Goal: Find specific page/section: Find specific page/section

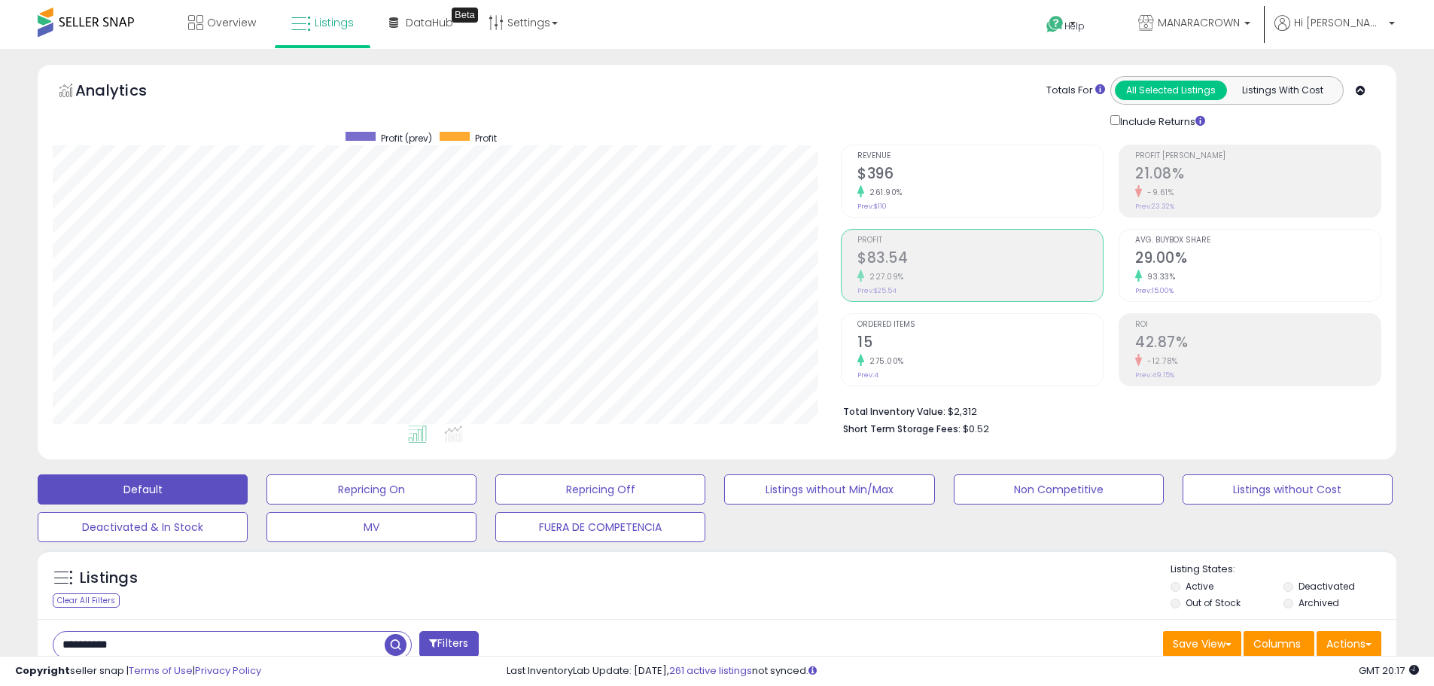
scroll to position [309, 788]
click at [220, 20] on span "Overview" at bounding box center [231, 22] width 49 height 15
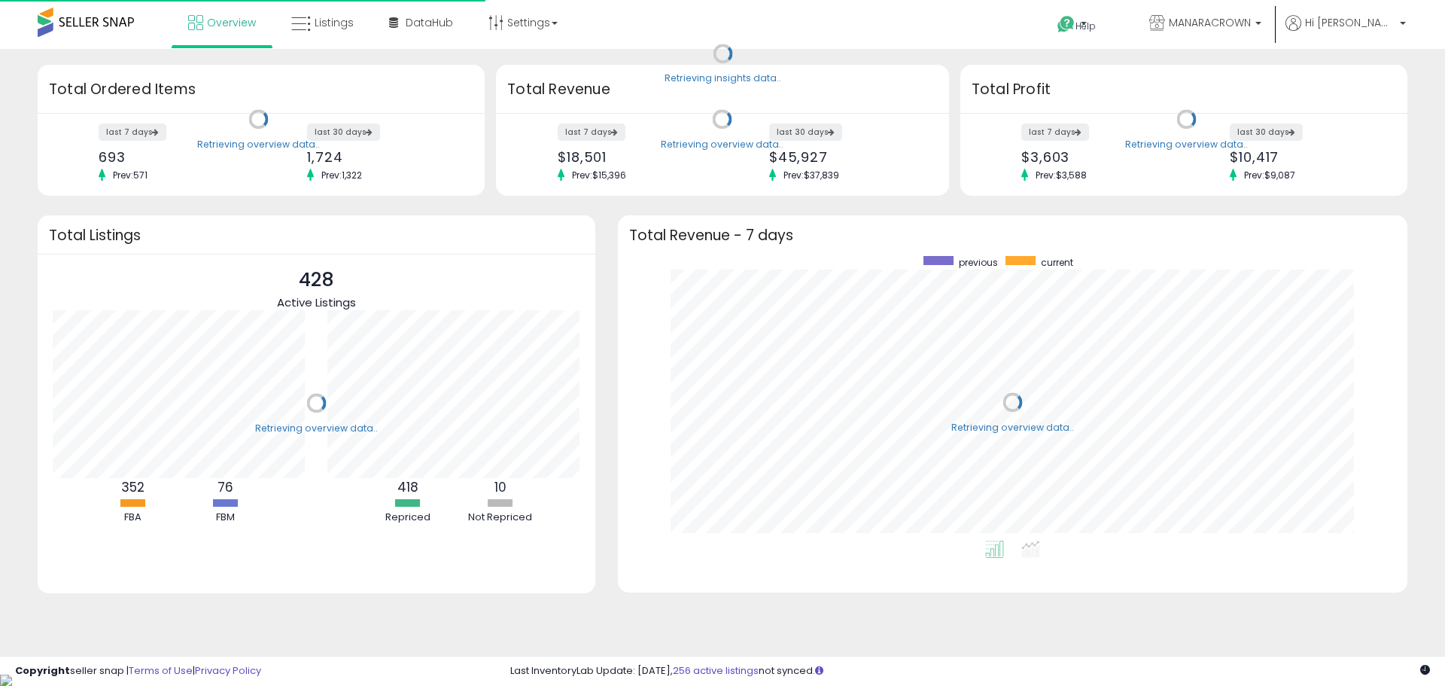
scroll to position [285, 760]
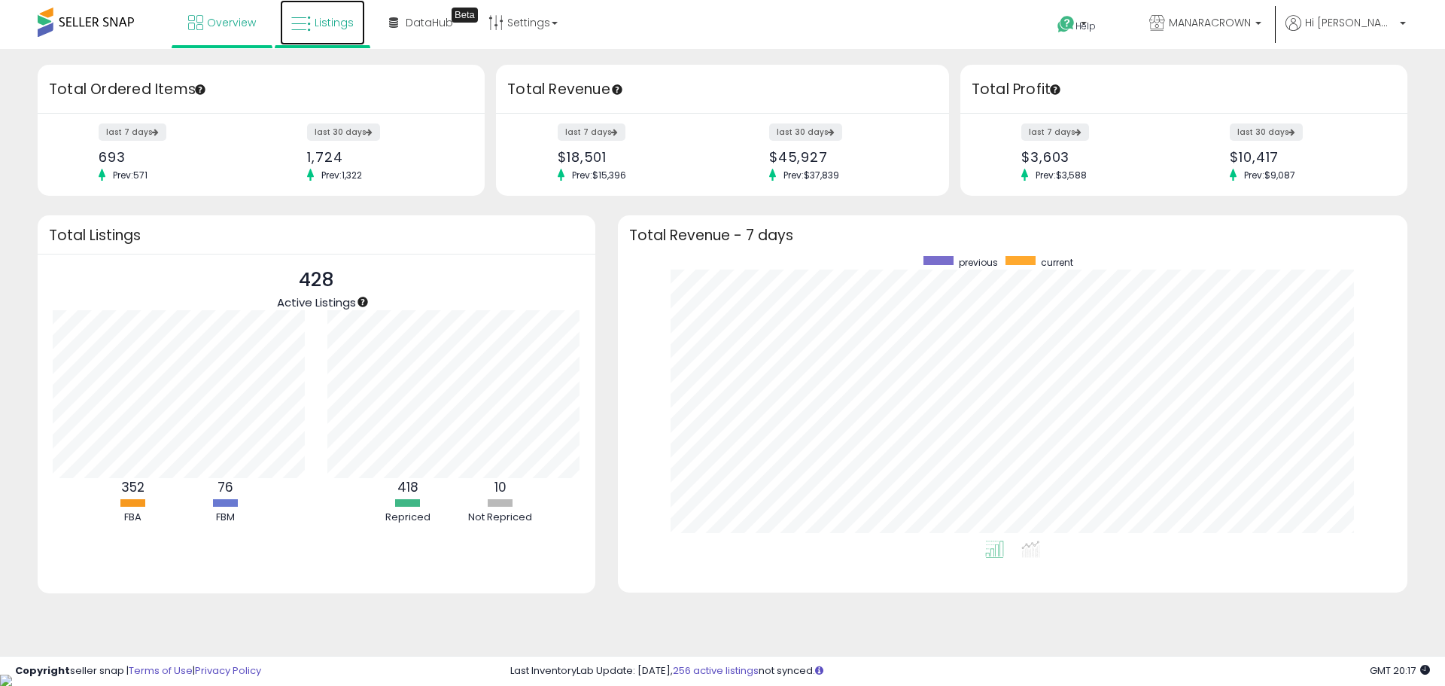
click at [321, 17] on span "Listings" at bounding box center [334, 22] width 39 height 15
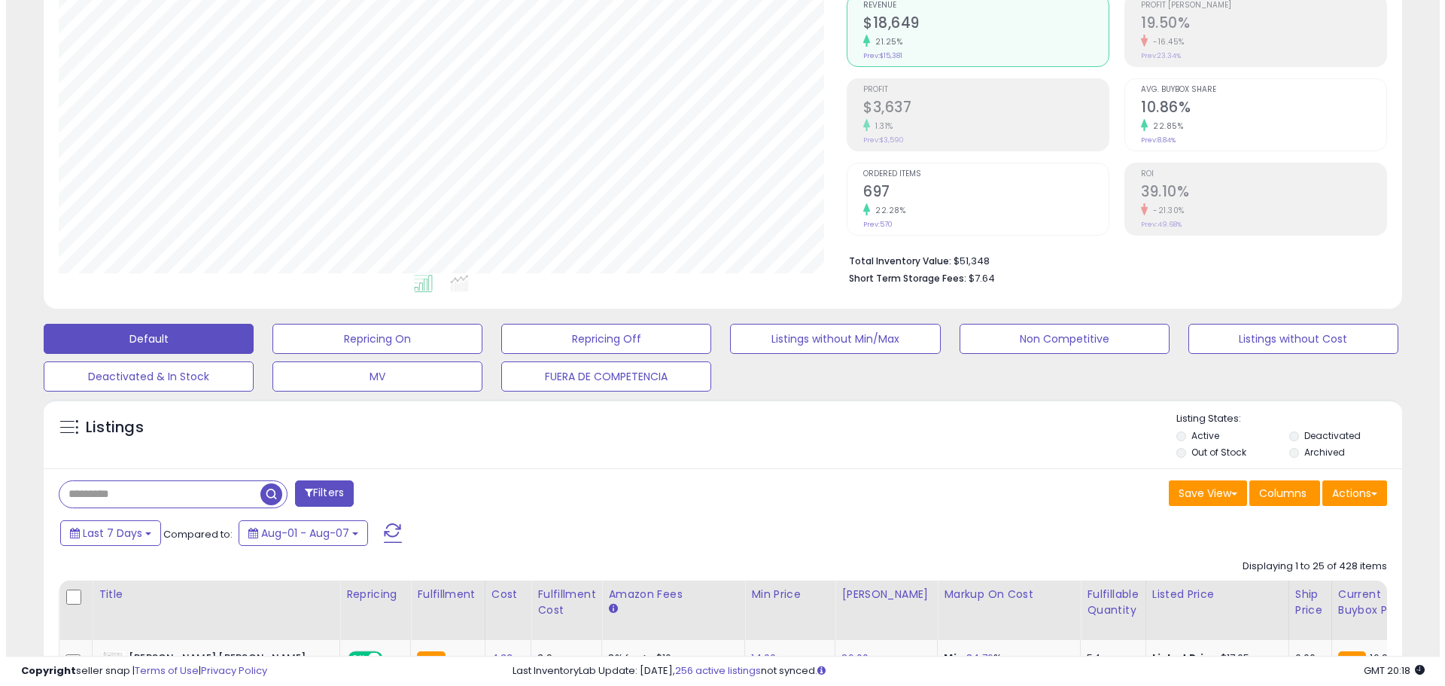
scroll to position [309, 788]
paste input "**********"
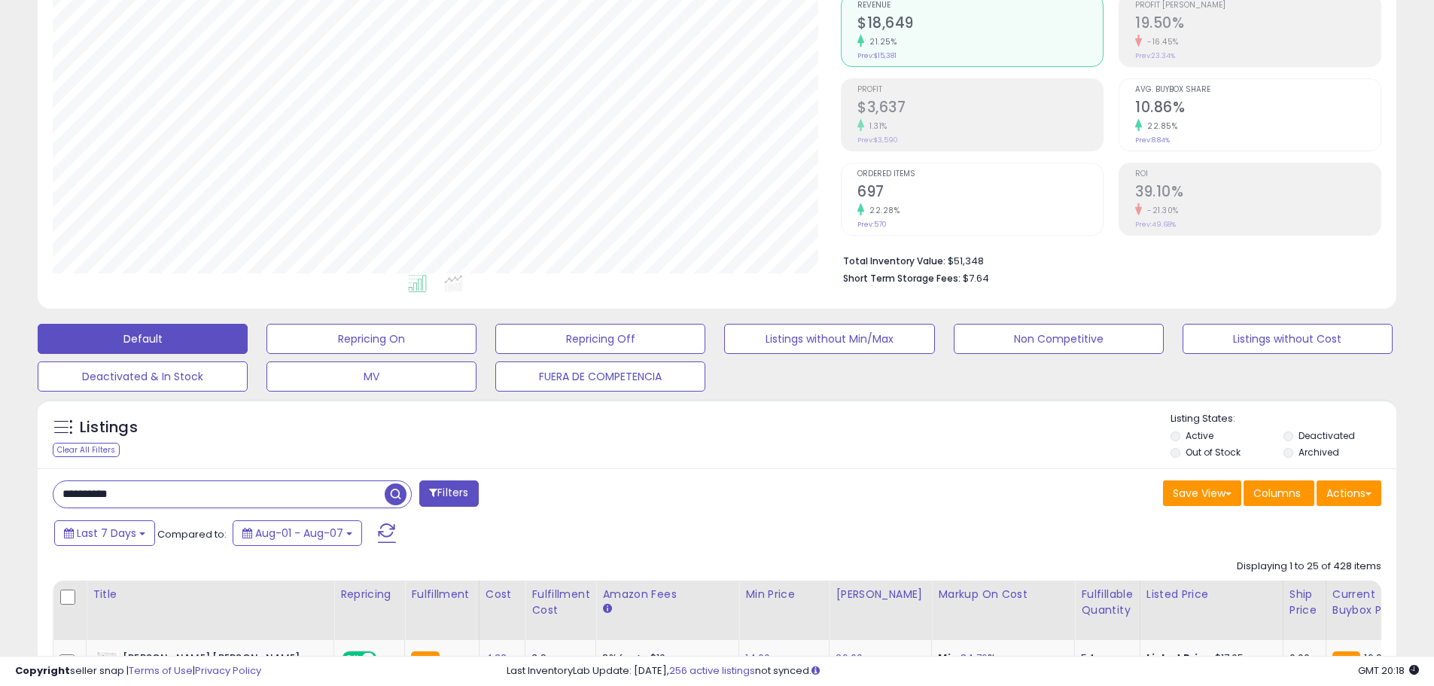
type input "**********"
click at [397, 490] on span "button" at bounding box center [396, 494] width 22 height 22
click at [396, 500] on span "button" at bounding box center [396, 494] width 22 height 22
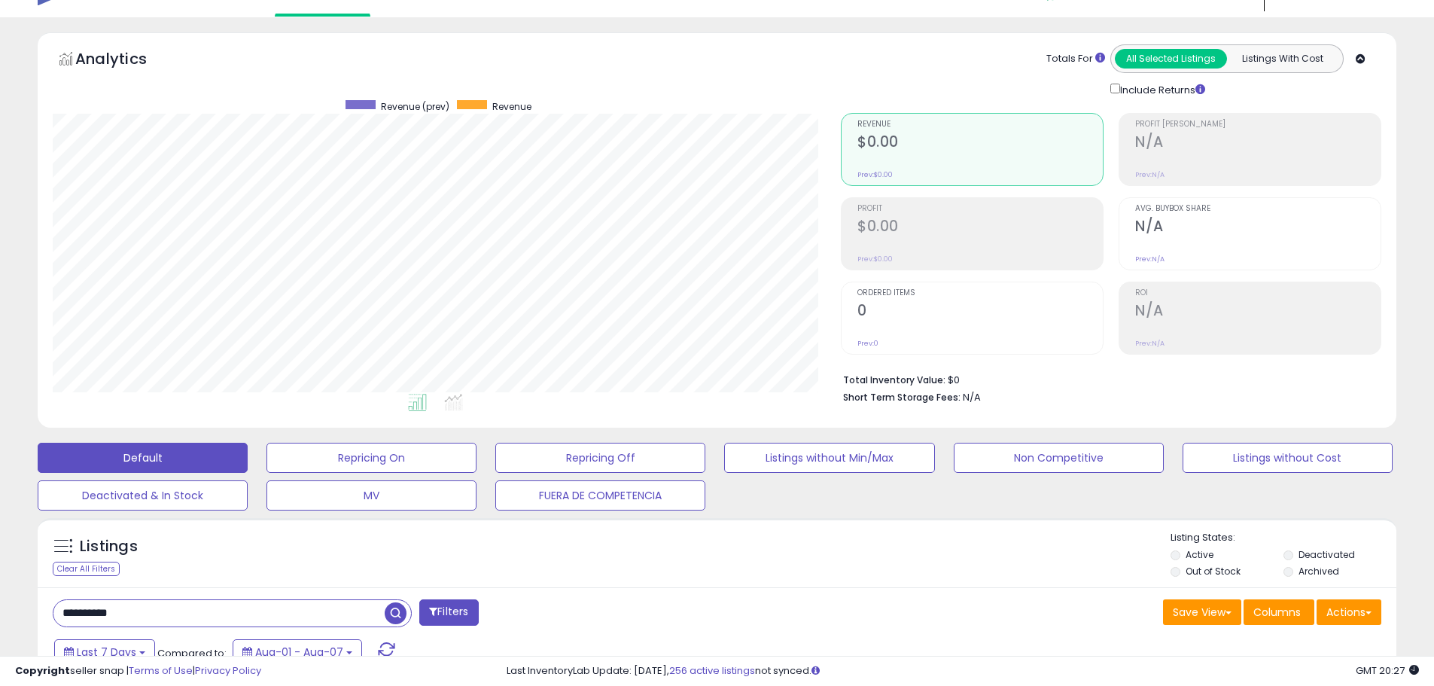
scroll to position [0, 0]
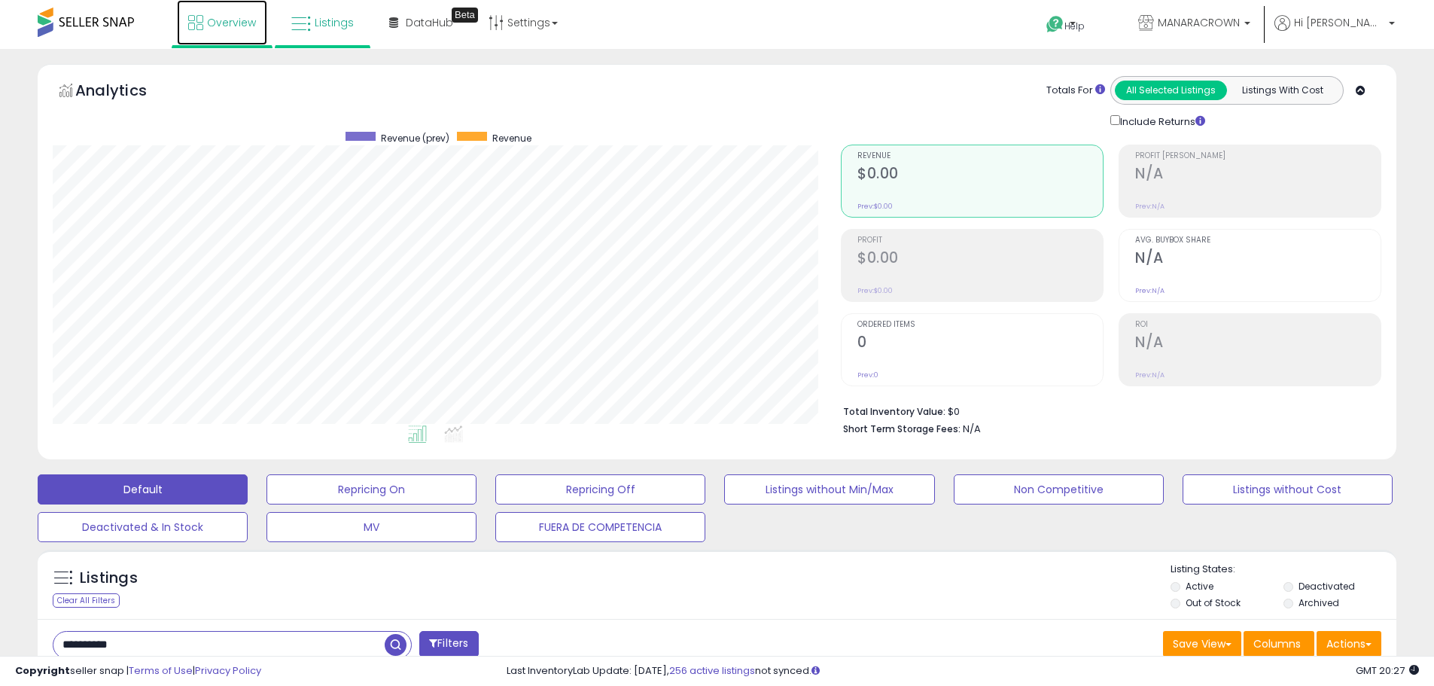
click at [224, 26] on span "Overview" at bounding box center [231, 22] width 49 height 15
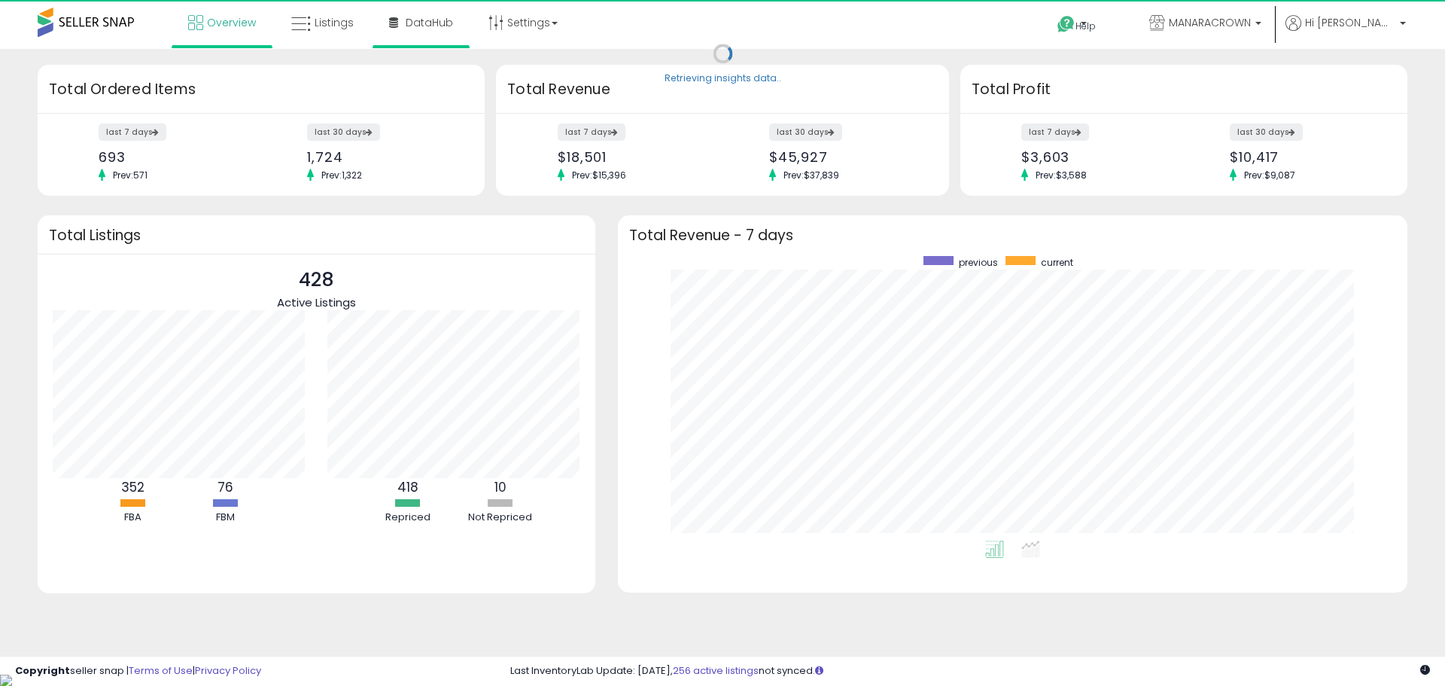
scroll to position [285, 760]
